Goal: Task Accomplishment & Management: Manage account settings

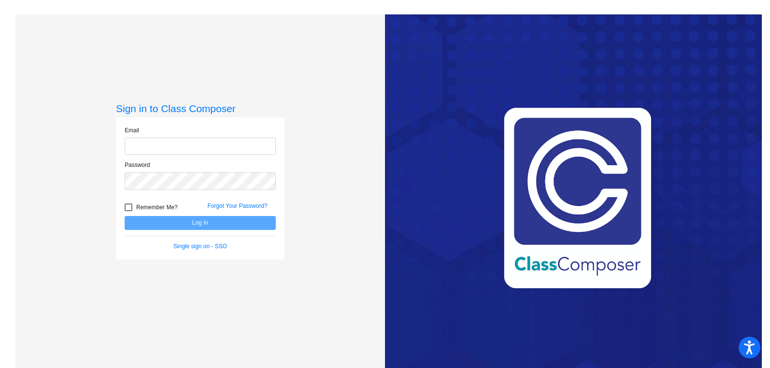
type input "[EMAIL_ADDRESS][DOMAIN_NAME]"
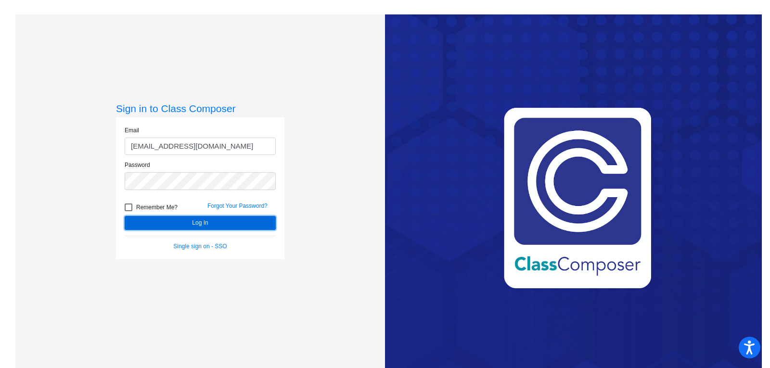
click at [176, 222] on button "Log In" at bounding box center [200, 223] width 151 height 14
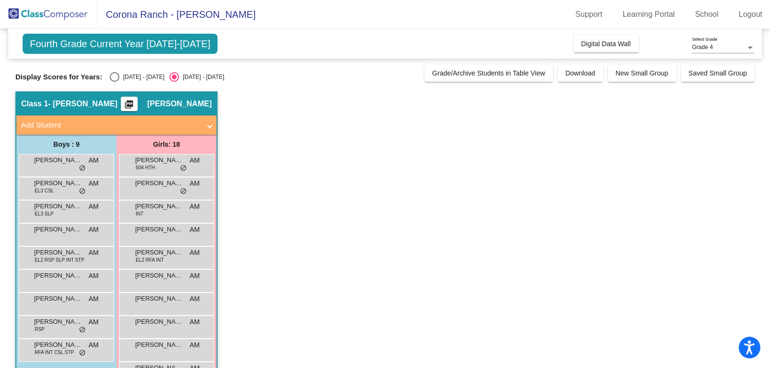
click at [112, 78] on div "Select an option" at bounding box center [115, 77] width 10 height 10
click at [114, 82] on input "[DATE] - [DATE]" at bounding box center [114, 82] width 0 height 0
radio input "true"
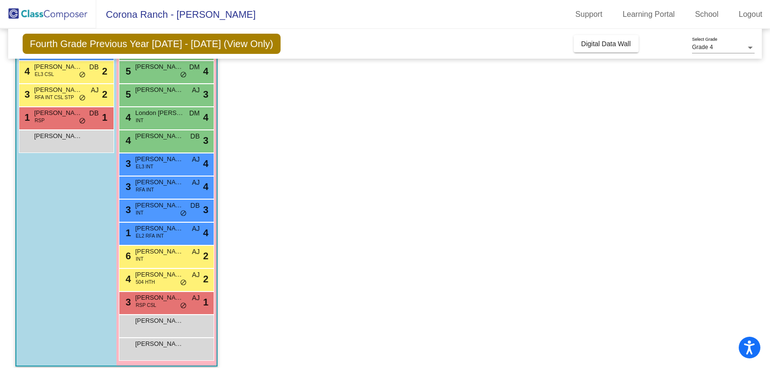
scroll to position [217, 0]
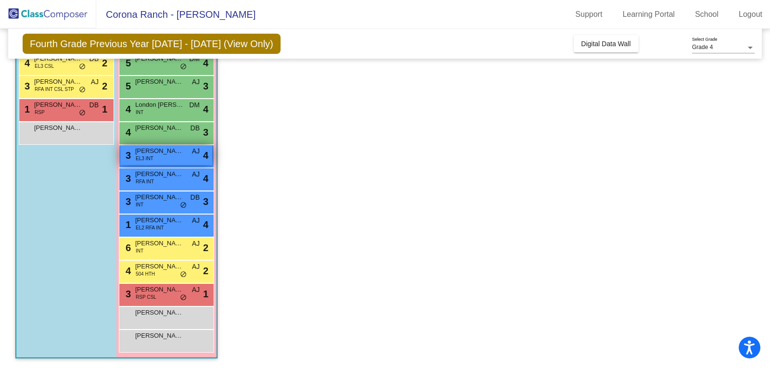
click at [163, 162] on div "3 [PERSON_NAME] EL3 INT AJ lock do_not_disturb_alt 4" at bounding box center [166, 155] width 92 height 20
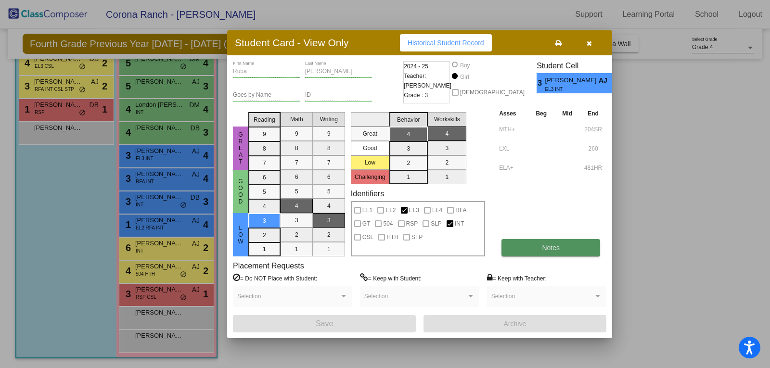
click at [544, 253] on button "Notes" at bounding box center [550, 247] width 99 height 17
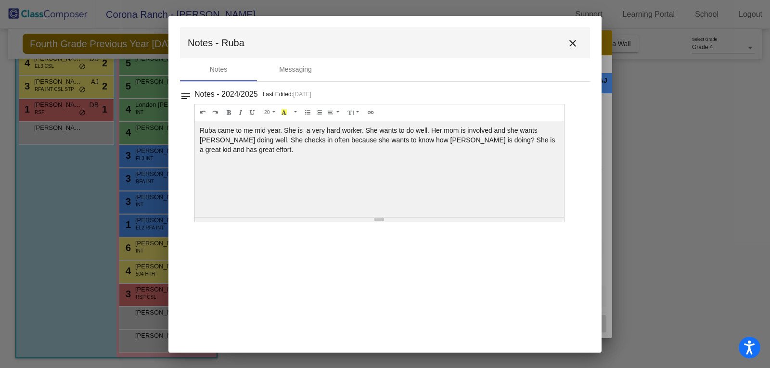
click at [575, 44] on mat-icon "close" at bounding box center [573, 44] width 12 height 12
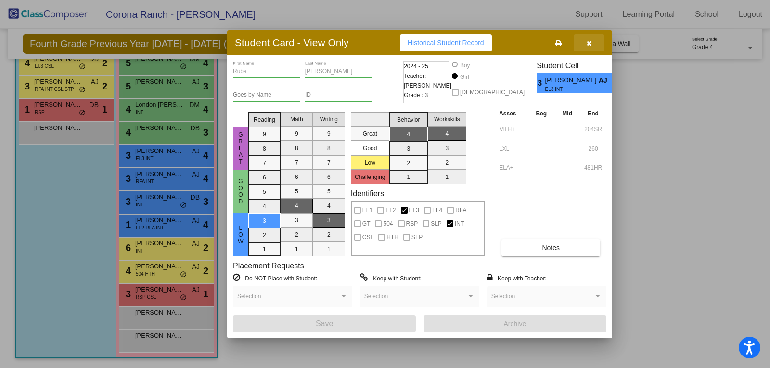
click at [585, 42] on button "button" at bounding box center [588, 42] width 31 height 17
